Goal: Task Accomplishment & Management: Use online tool/utility

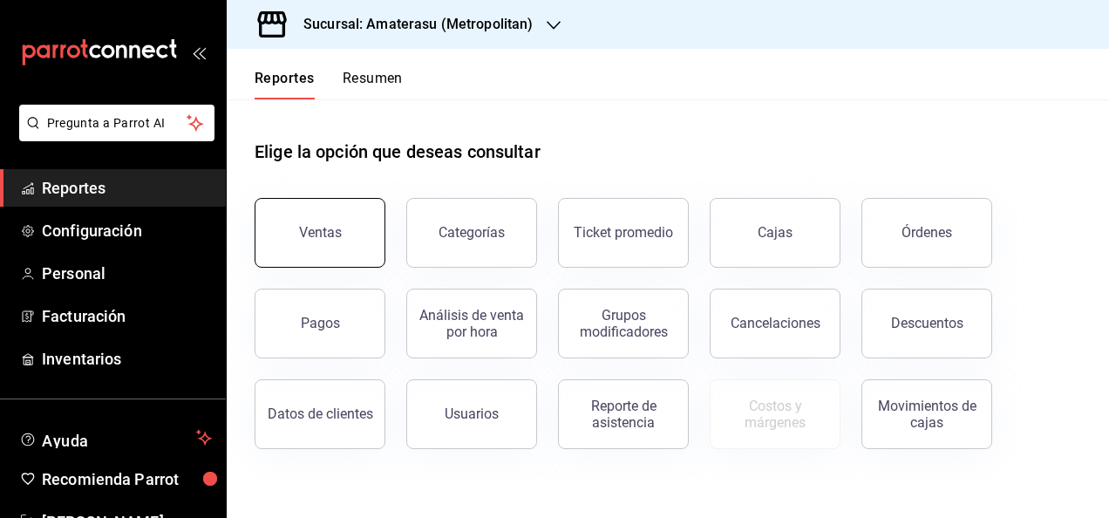
click at [340, 236] on button "Ventas" at bounding box center [319, 233] width 131 height 70
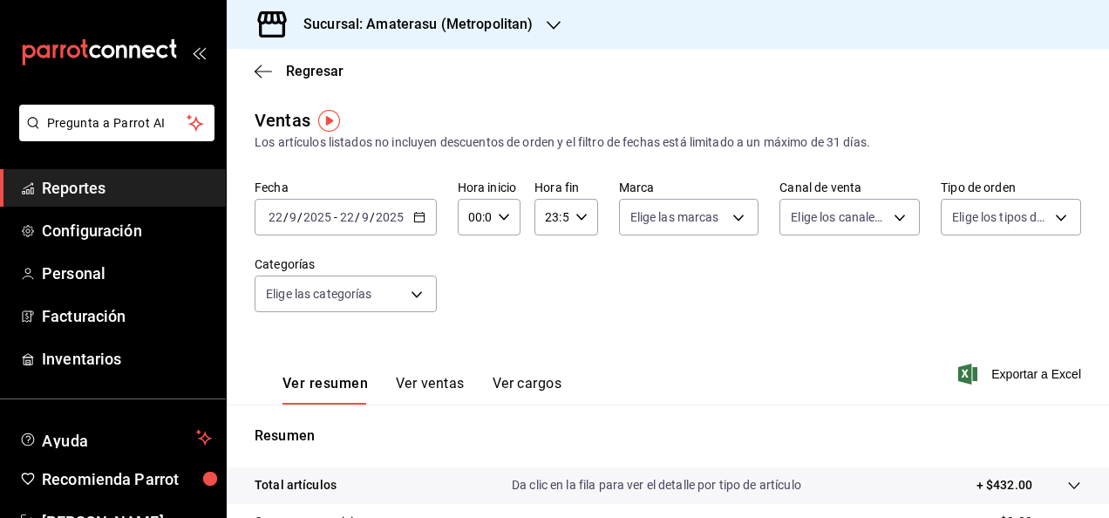
click at [415, 213] on \(Stroke\) "button" at bounding box center [419, 218] width 10 height 10
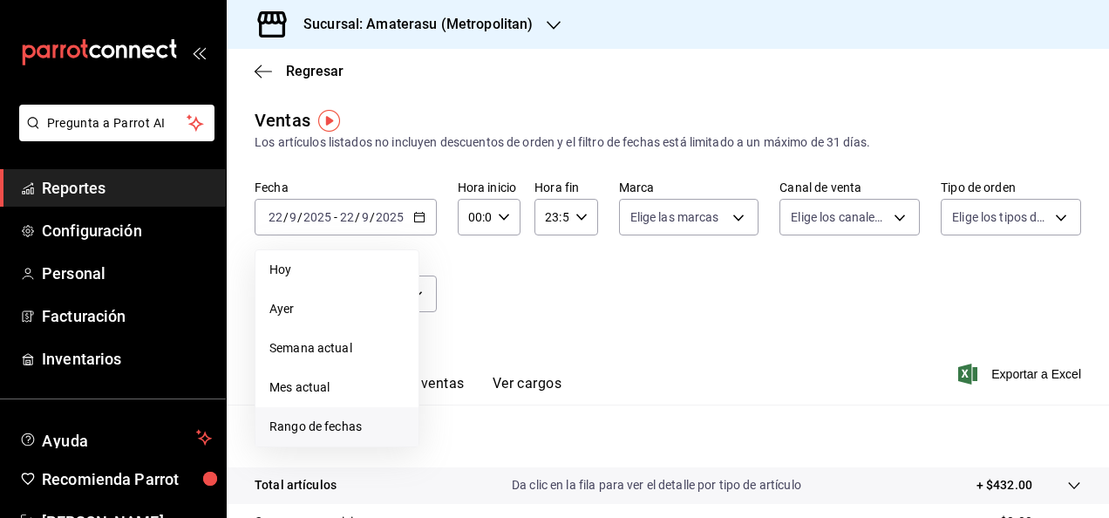
click at [354, 418] on span "Rango de fechas" at bounding box center [336, 426] width 135 height 18
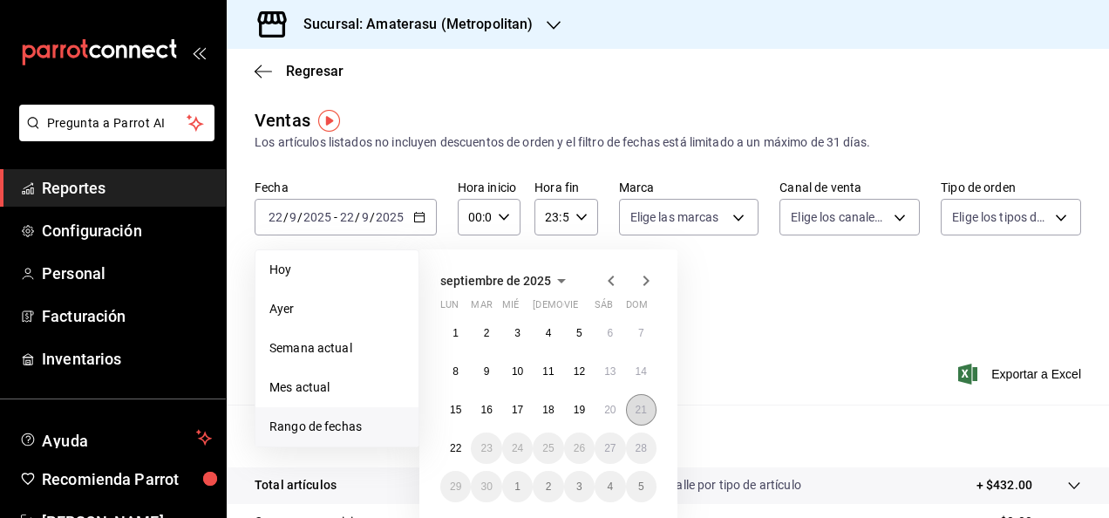
click at [644, 403] on button "21" at bounding box center [641, 409] width 31 height 31
click at [456, 438] on button "22" at bounding box center [455, 447] width 31 height 31
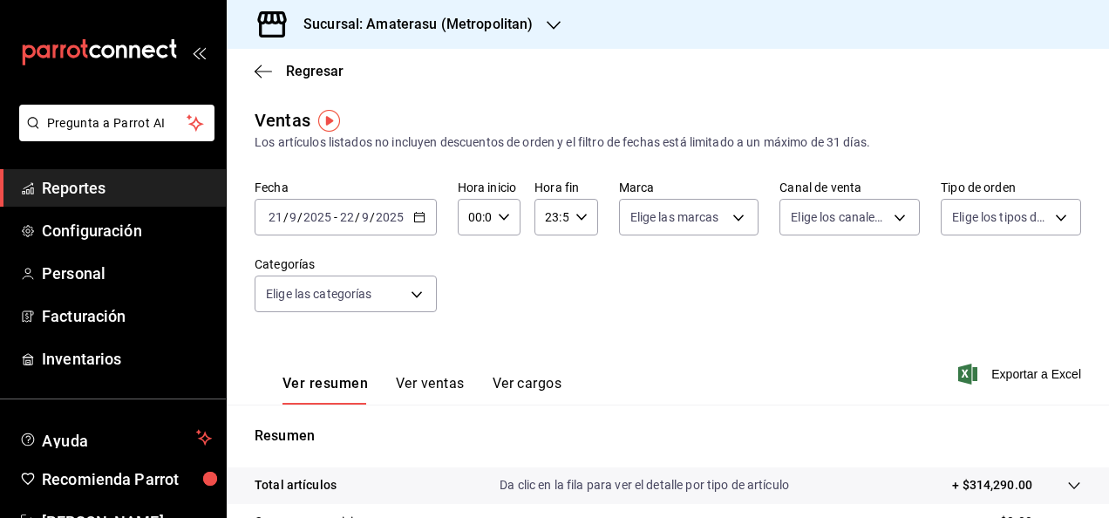
click at [514, 232] on div "00:00 Hora inicio" at bounding box center [489, 217] width 63 height 37
click at [473, 270] on span "05" at bounding box center [471, 268] width 3 height 14
type input "05:00"
click at [701, 253] on div at bounding box center [554, 259] width 1109 height 518
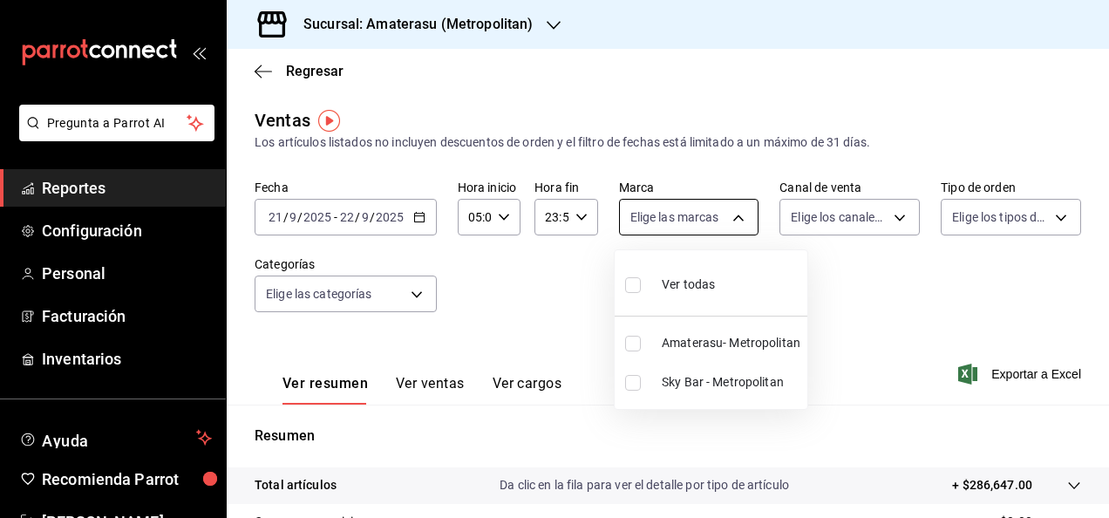
click at [734, 214] on body "Pregunta a Parrot AI Reportes Configuración Personal Facturación Inventarios Ay…" at bounding box center [554, 259] width 1109 height 518
click at [688, 396] on li "Sky Bar - Metropolitan" at bounding box center [710, 382] width 193 height 39
type input "f3afaab8-8c3d-4e49-a299-af9bdf6027b2"
checkbox input "true"
click at [866, 329] on div at bounding box center [554, 259] width 1109 height 518
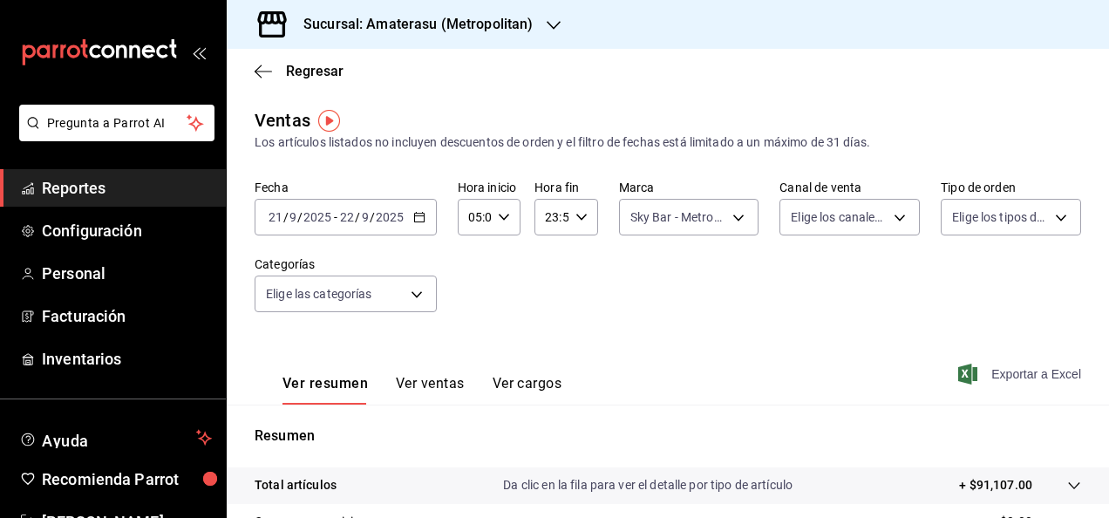
click at [1019, 380] on div "Ver resumen Ver ventas Ver cargos Exportar a Excel" at bounding box center [668, 368] width 882 height 71
click at [1019, 380] on span "Exportar a Excel" at bounding box center [1020, 373] width 119 height 21
